Goal: Register for event/course

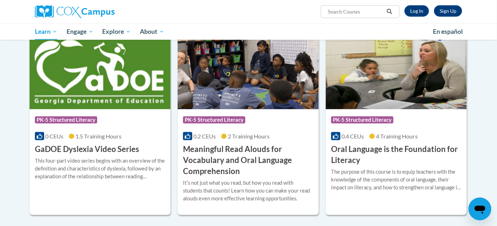
scroll to position [405, 0]
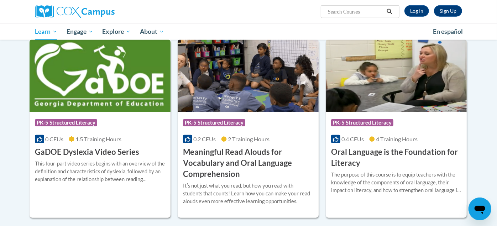
click at [145, 81] on img at bounding box center [100, 75] width 141 height 73
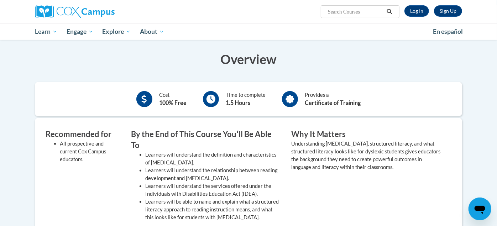
scroll to position [60, 0]
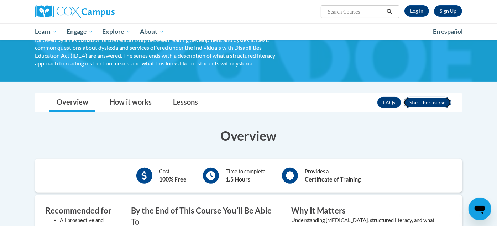
click at [413, 100] on button "Enroll" at bounding box center [426, 102] width 47 height 11
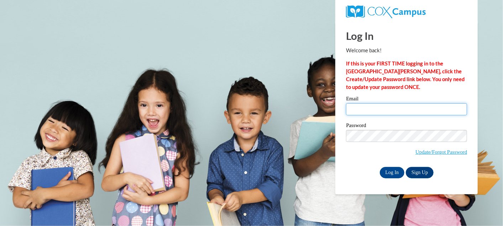
click at [391, 108] on input "Email" at bounding box center [406, 109] width 121 height 12
type input "[EMAIL_ADDRESS][DOMAIN_NAME]"
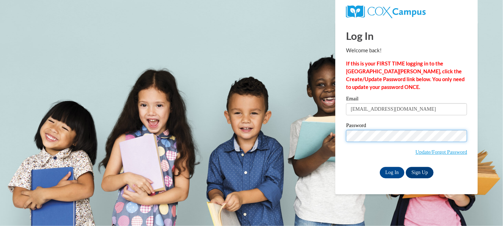
click at [380, 167] on input "Log In" at bounding box center [392, 172] width 25 height 11
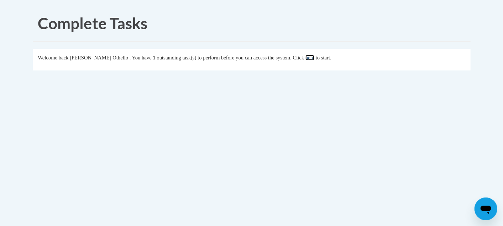
click at [311, 56] on link "here" at bounding box center [309, 58] width 9 height 6
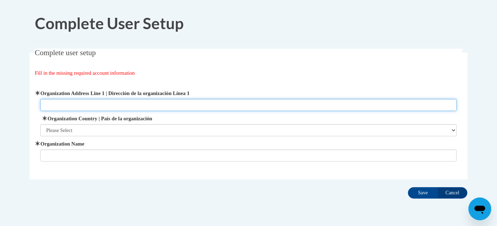
click at [231, 104] on input "Organization Address Line 1 | Dirección de la organización Línea 1" at bounding box center [248, 105] width 417 height 12
type input "[STREET_ADDRESS]"
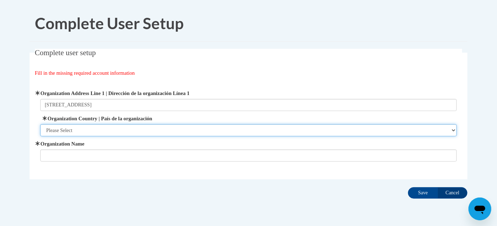
click at [129, 126] on select "Please Select [GEOGRAPHIC_DATA] | [GEOGRAPHIC_DATA] Outside of [GEOGRAPHIC_DATA…" at bounding box center [248, 130] width 417 height 12
select select "ad49bcad-a171-4b2e-b99c-48b446064914"
click at [40, 124] on select "Please Select [GEOGRAPHIC_DATA] | [GEOGRAPHIC_DATA] Outside of [GEOGRAPHIC_DATA…" at bounding box center [248, 130] width 417 height 12
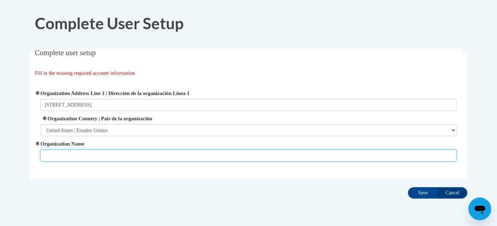
click at [113, 150] on input "Organization Name" at bounding box center [248, 155] width 417 height 12
type input "SLAM [GEOGRAPHIC_DATA]"
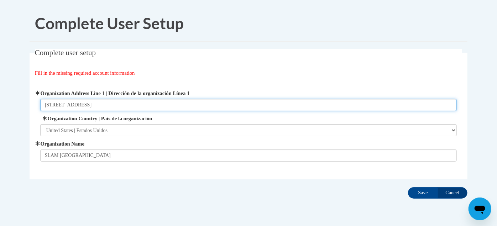
click at [63, 106] on input "[STREET_ADDRESS]" at bounding box center [248, 105] width 417 height 12
click at [63, 106] on input "160 Landing Lane" at bounding box center [248, 105] width 417 height 12
type input "Atlanta, GA"
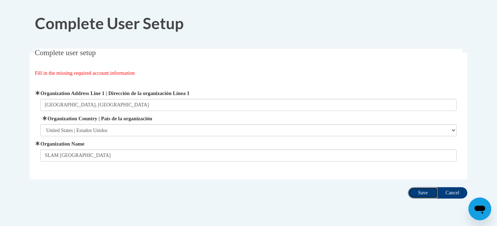
click at [420, 196] on input "Save" at bounding box center [423, 192] width 30 height 11
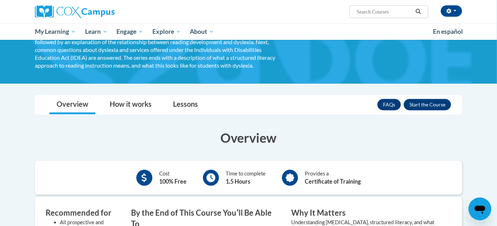
scroll to position [58, 0]
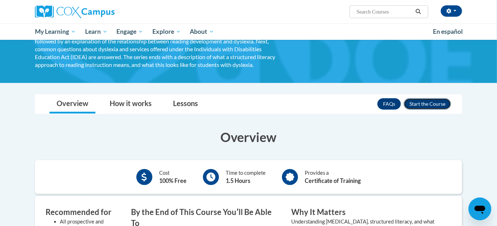
click at [428, 107] on button "Enroll" at bounding box center [426, 103] width 47 height 11
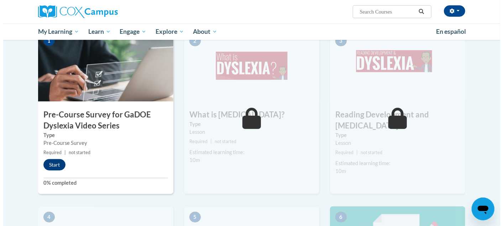
scroll to position [164, 0]
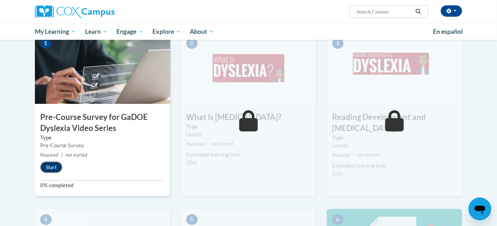
click at [57, 165] on button "Start" at bounding box center [51, 166] width 22 height 11
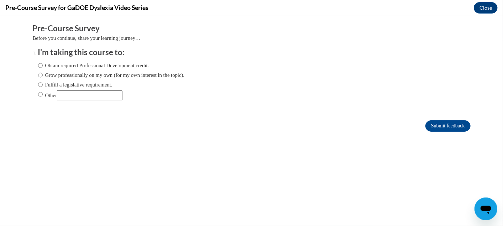
scroll to position [0, 0]
click at [46, 71] on label "Grow professionally on my own (for my own interest in the topic)." at bounding box center [111, 75] width 147 height 8
click at [43, 71] on input "Grow professionally on my own (for my own interest in the topic)." at bounding box center [40, 75] width 5 height 8
radio input "true"
click at [50, 65] on label "Obtain required Professional Development credit." at bounding box center [93, 65] width 111 height 8
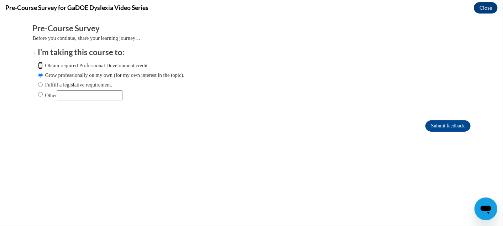
click at [43, 65] on input "Obtain required Professional Development credit." at bounding box center [40, 65] width 5 height 8
radio input "true"
click at [428, 129] on input "Submit feedback" at bounding box center [447, 125] width 45 height 11
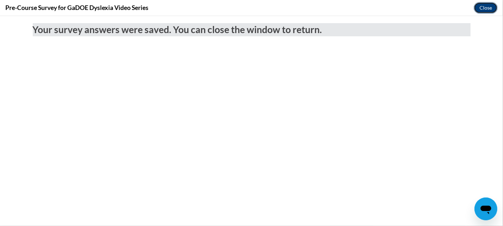
click at [489, 10] on button "Close" at bounding box center [485, 7] width 24 height 11
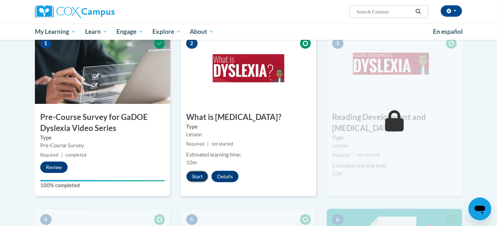
click at [194, 173] on button "Start" at bounding box center [197, 176] width 22 height 11
